Goal: Use online tool/utility: Use online tool/utility

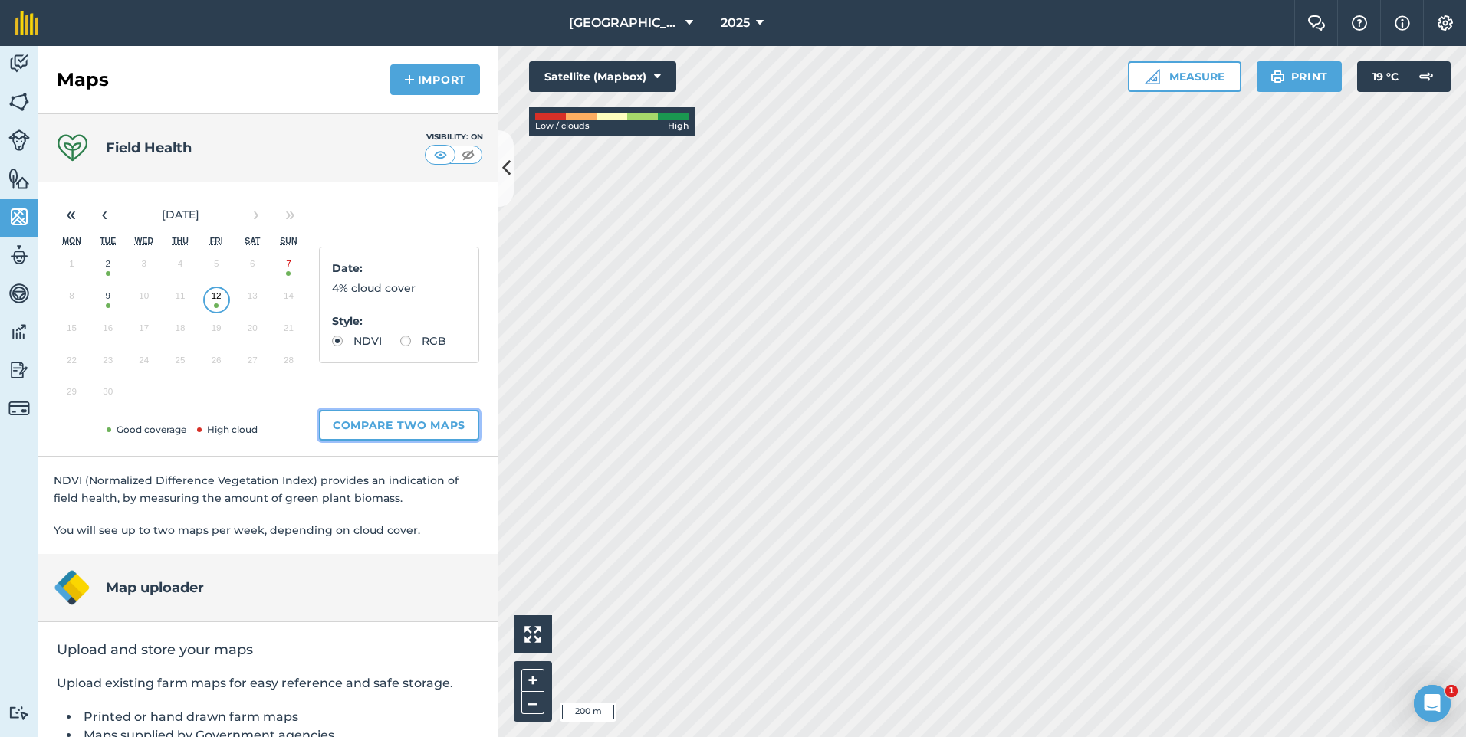
click at [404, 415] on button "Compare two maps" at bounding box center [399, 425] width 160 height 31
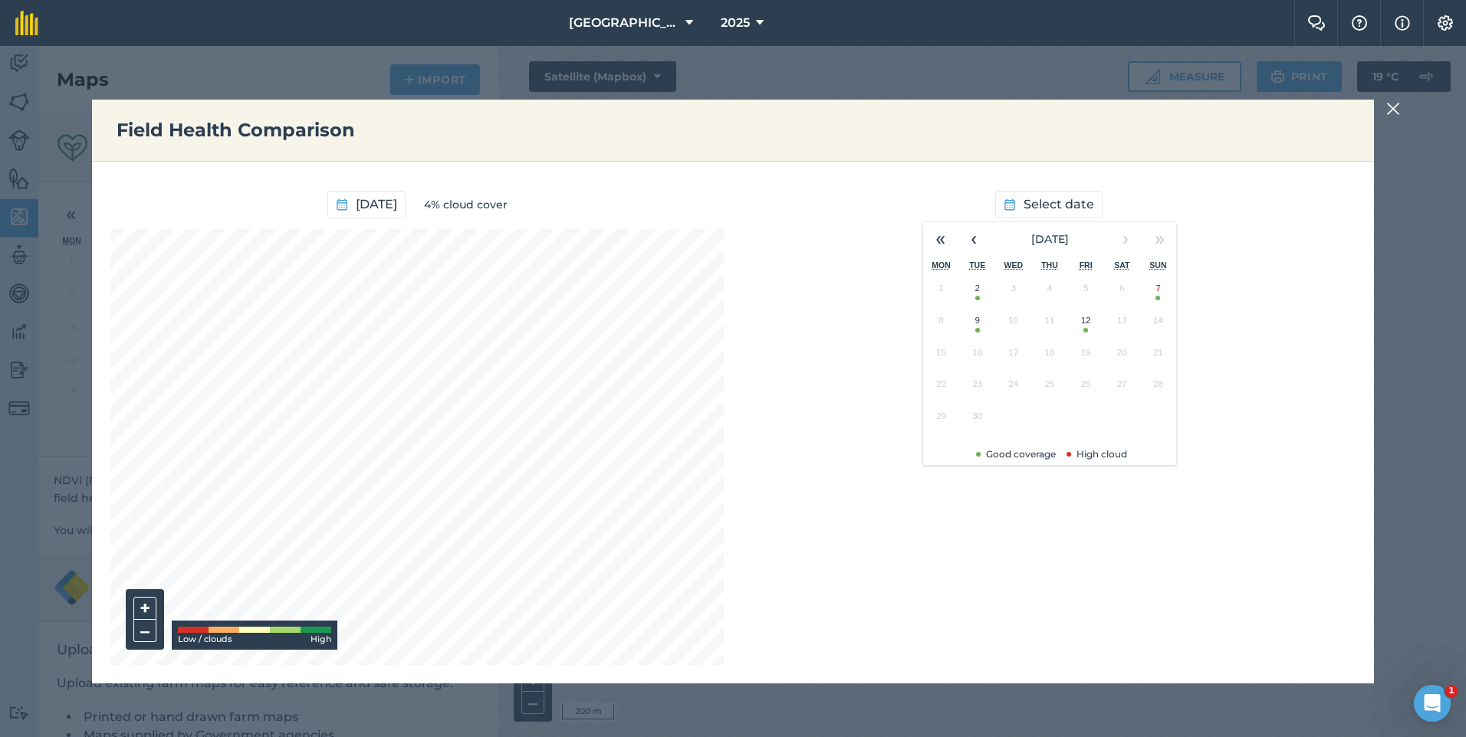
click at [1158, 295] on button "7" at bounding box center [1158, 292] width 36 height 32
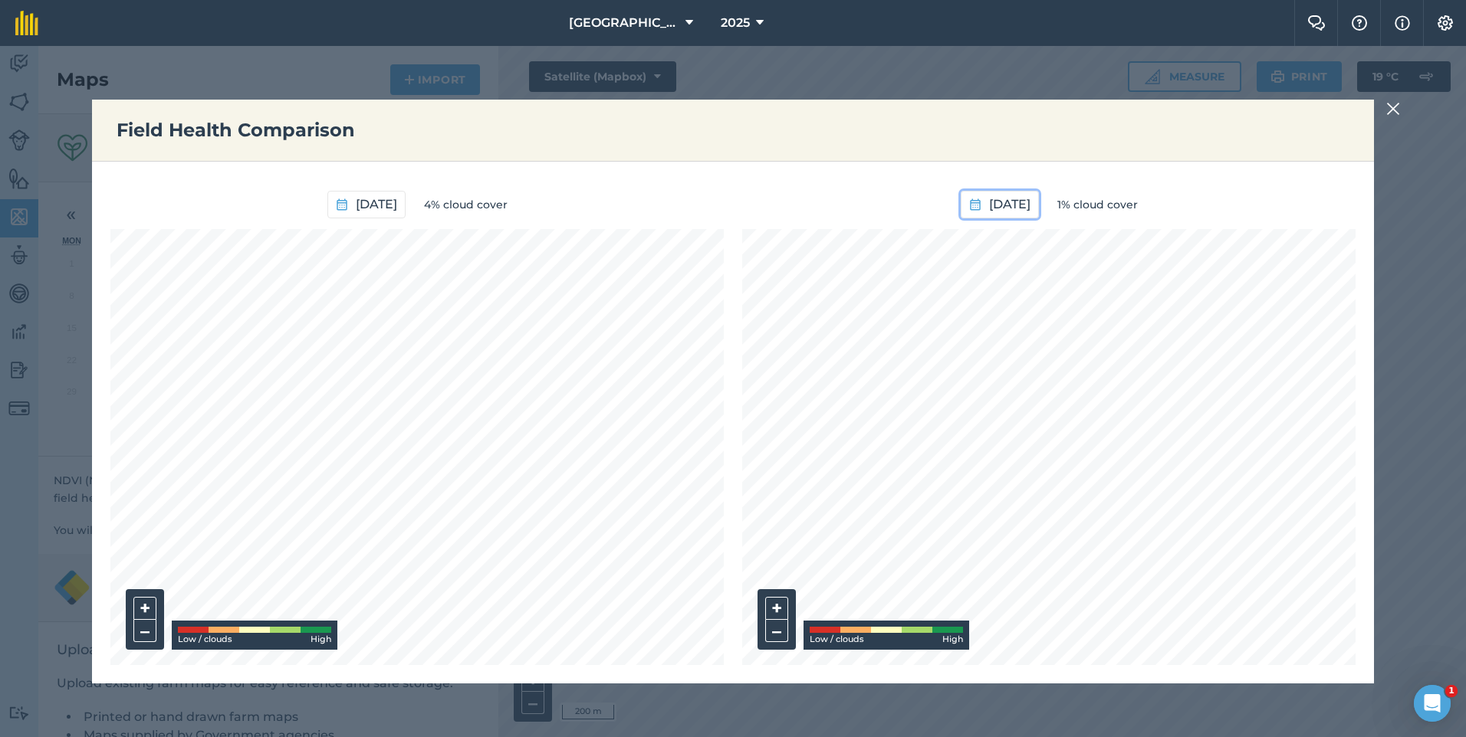
click at [1004, 202] on span "[DATE]" at bounding box center [1009, 205] width 41 height 20
click at [887, 236] on button "«" at bounding box center [891, 239] width 34 height 34
click at [1000, 359] on button "12" at bounding box center [1000, 356] width 36 height 32
click at [356, 206] on span "[DATE]" at bounding box center [376, 205] width 41 height 20
click at [296, 294] on button "2" at bounding box center [295, 292] width 36 height 32
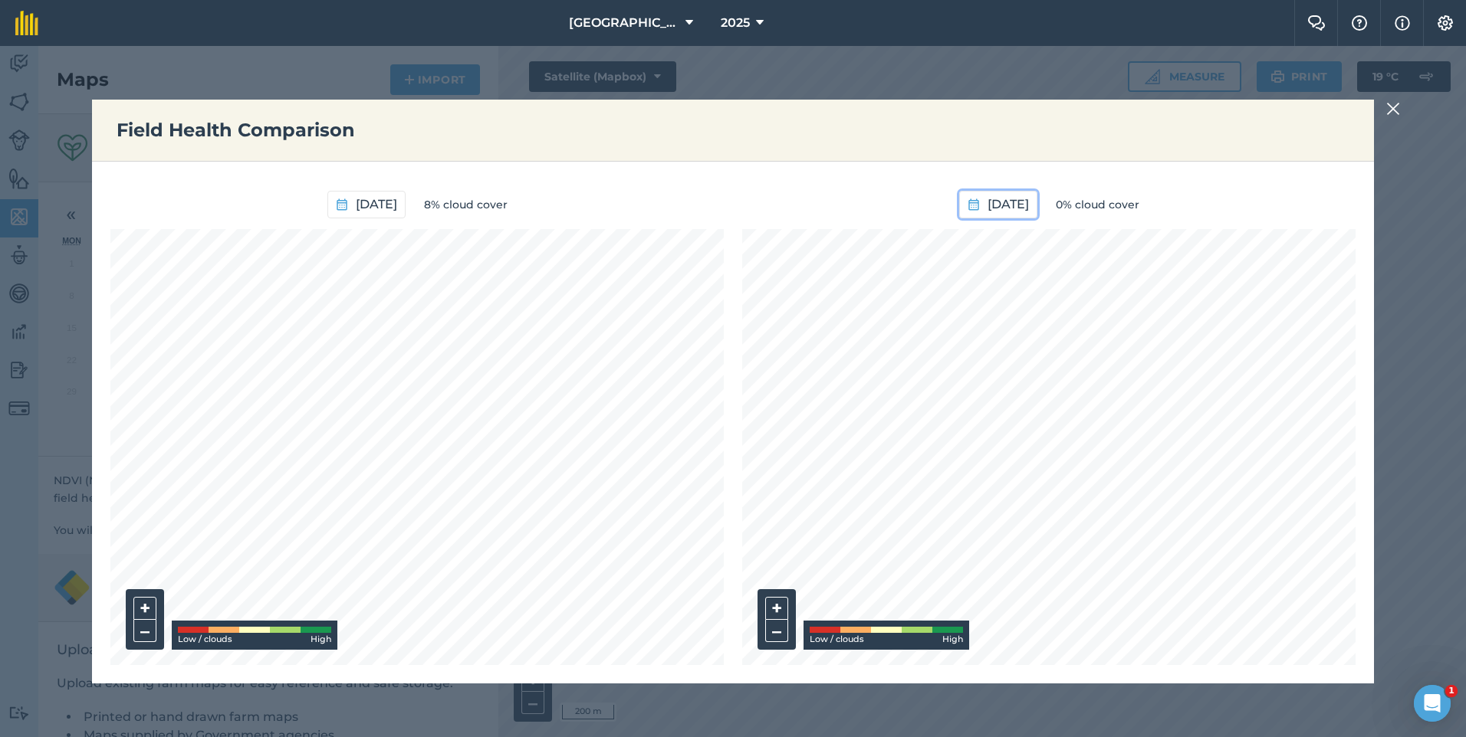
click at [999, 202] on span "[DATE]" at bounding box center [1007, 205] width 41 height 20
click at [892, 327] on button "2" at bounding box center [890, 324] width 36 height 32
click at [1029, 211] on span "[DATE]" at bounding box center [1007, 205] width 41 height 20
click at [892, 237] on button "«" at bounding box center [889, 239] width 34 height 34
click at [1002, 426] on button "28" at bounding box center [998, 420] width 36 height 32
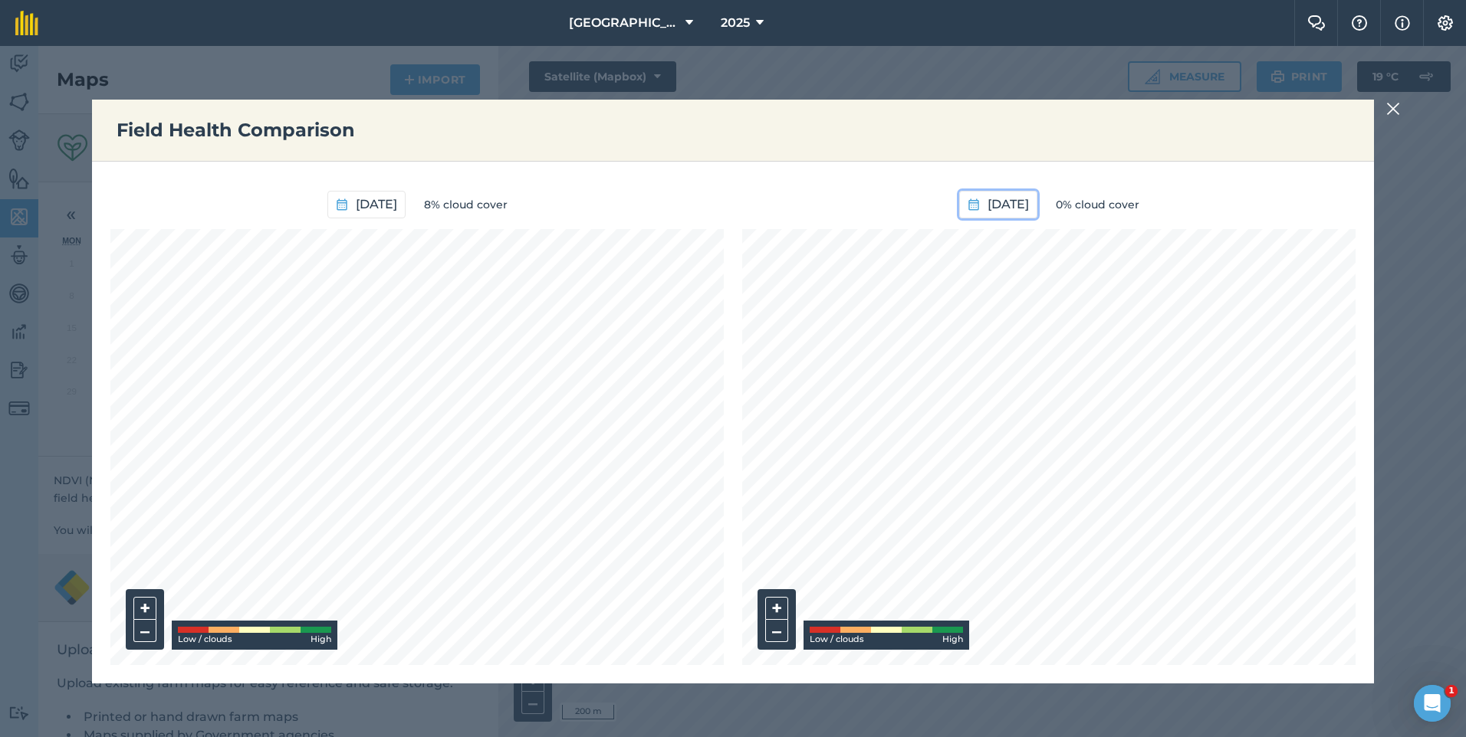
click at [987, 206] on span "[DATE]" at bounding box center [1007, 205] width 41 height 20
click at [964, 357] on button "13" at bounding box center [962, 356] width 36 height 32
click at [357, 203] on span "[DATE]" at bounding box center [376, 205] width 41 height 20
click at [407, 338] on button "12" at bounding box center [403, 324] width 36 height 32
click at [987, 204] on span "[DATE]" at bounding box center [1007, 205] width 41 height 20
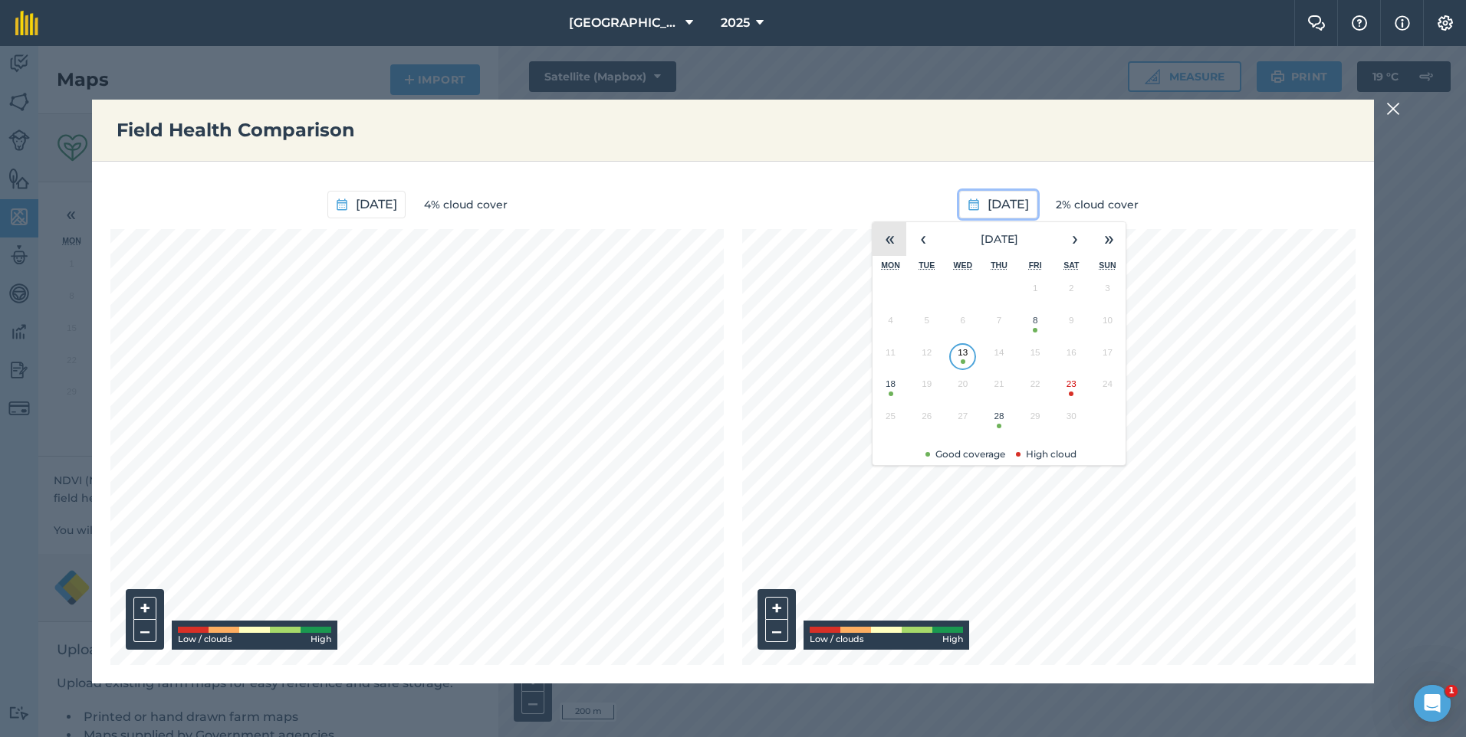
click at [891, 239] on button "«" at bounding box center [889, 239] width 34 height 34
click at [932, 362] on button "13" at bounding box center [926, 356] width 36 height 32
click at [987, 204] on span "[DATE]" at bounding box center [1007, 205] width 41 height 20
click at [890, 232] on button "«" at bounding box center [889, 239] width 34 height 34
click at [1078, 363] on button "18" at bounding box center [1071, 356] width 36 height 32
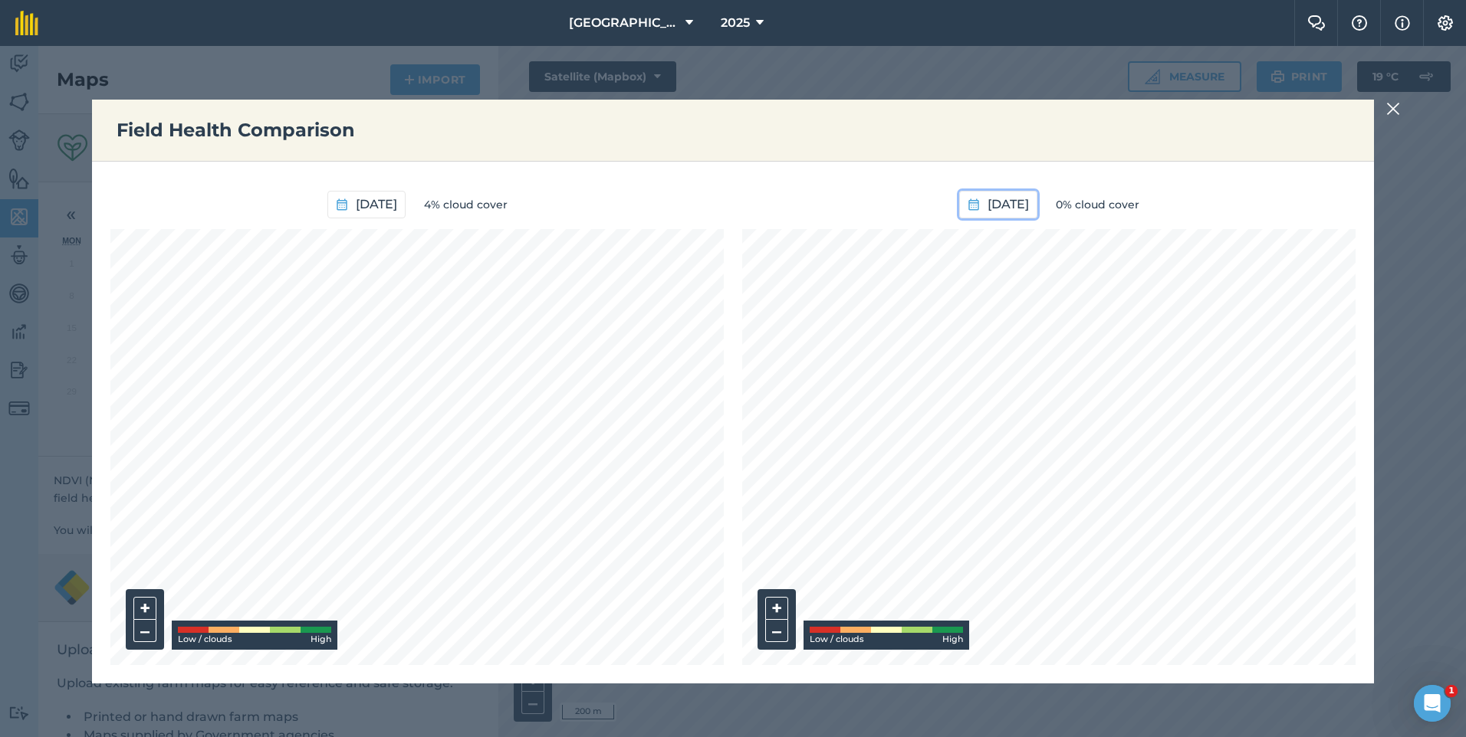
click at [1029, 205] on span "[DATE]" at bounding box center [1007, 205] width 41 height 20
click at [1000, 390] on button "23" at bounding box center [998, 388] width 36 height 32
click at [1029, 205] on span "[DATE]" at bounding box center [1007, 205] width 41 height 20
click at [1112, 253] on button "»" at bounding box center [1109, 239] width 34 height 34
click at [1043, 393] on button "23" at bounding box center [1034, 388] width 36 height 32
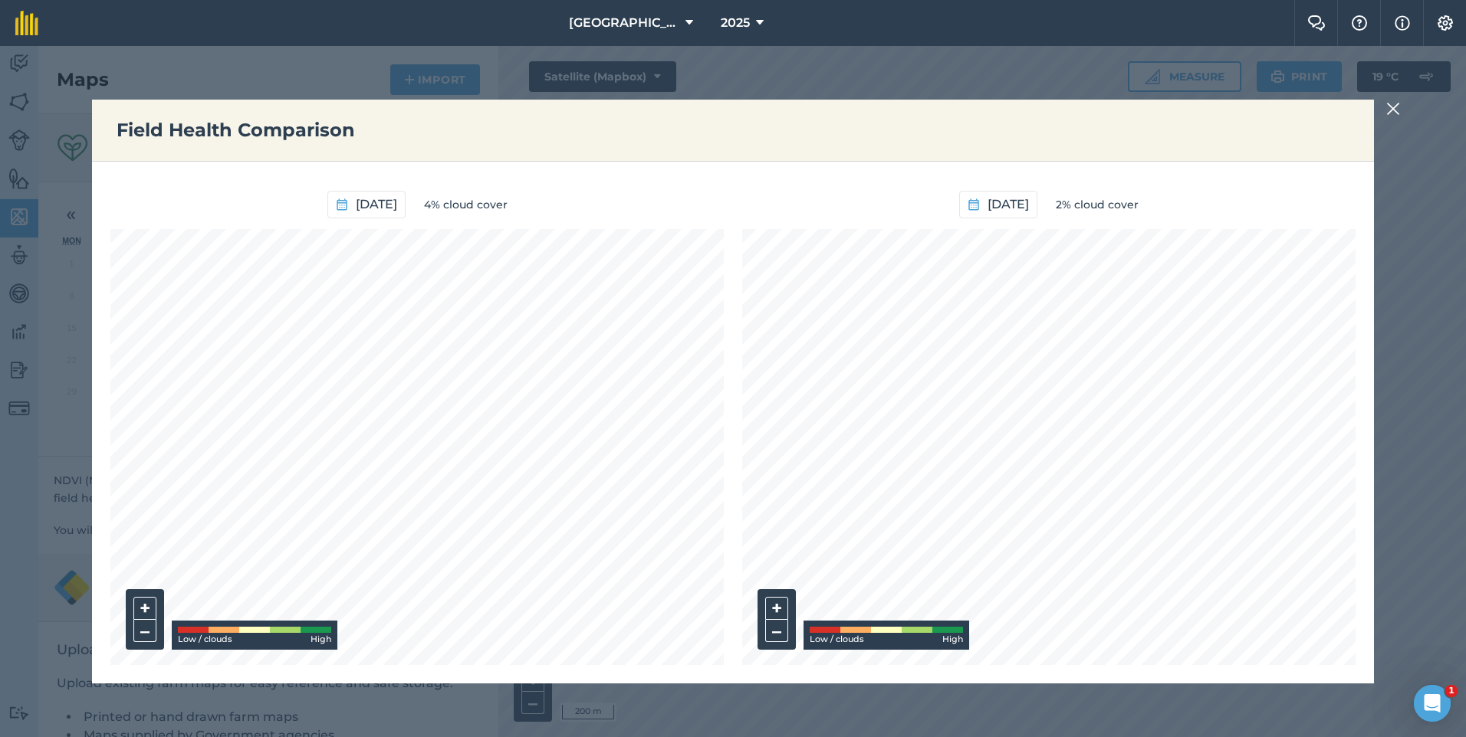
click at [1397, 107] on img at bounding box center [1393, 109] width 14 height 18
